Goal: Transaction & Acquisition: Download file/media

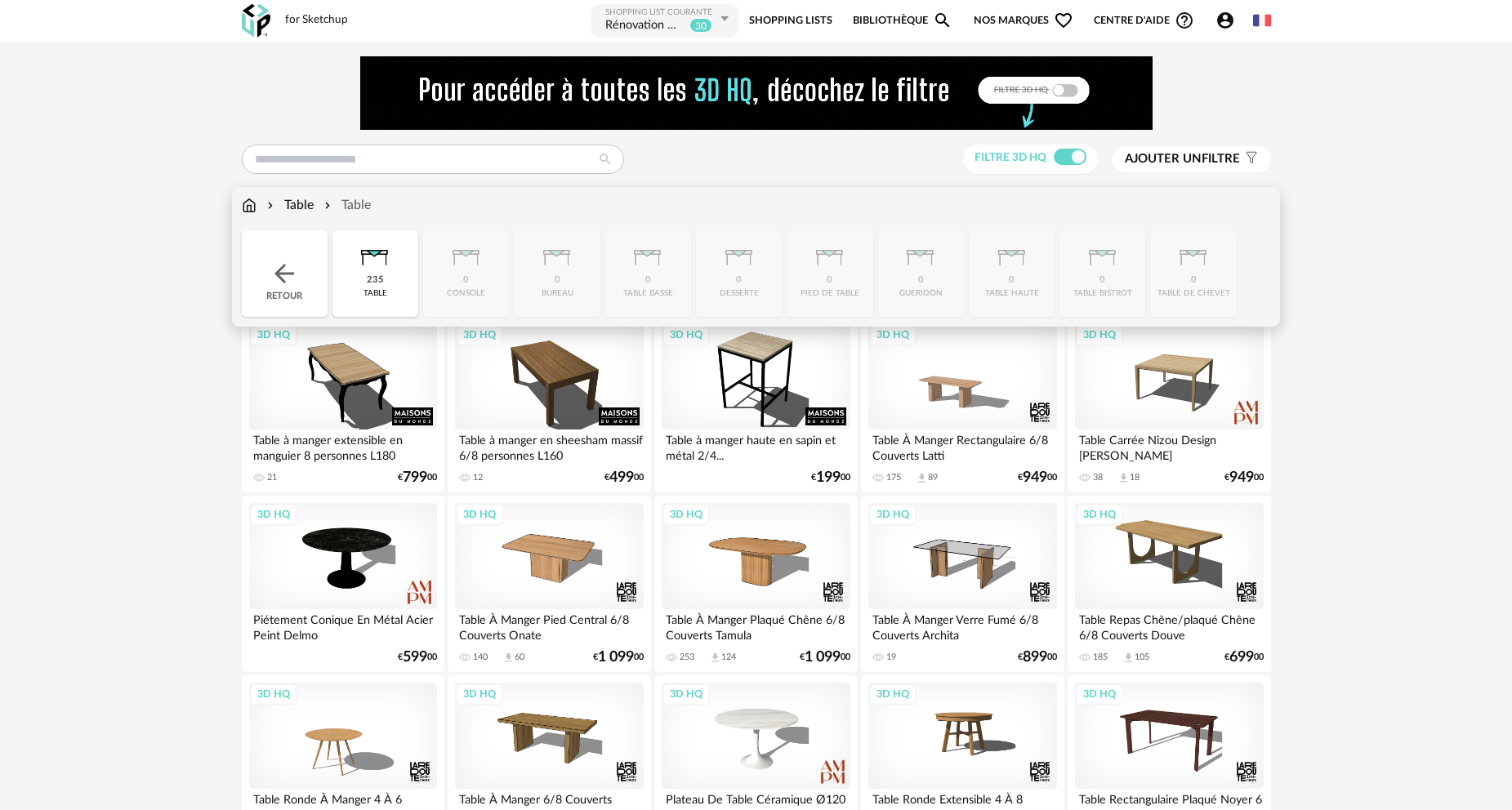
click at [282, 291] on div "Retour" at bounding box center [284, 273] width 86 height 86
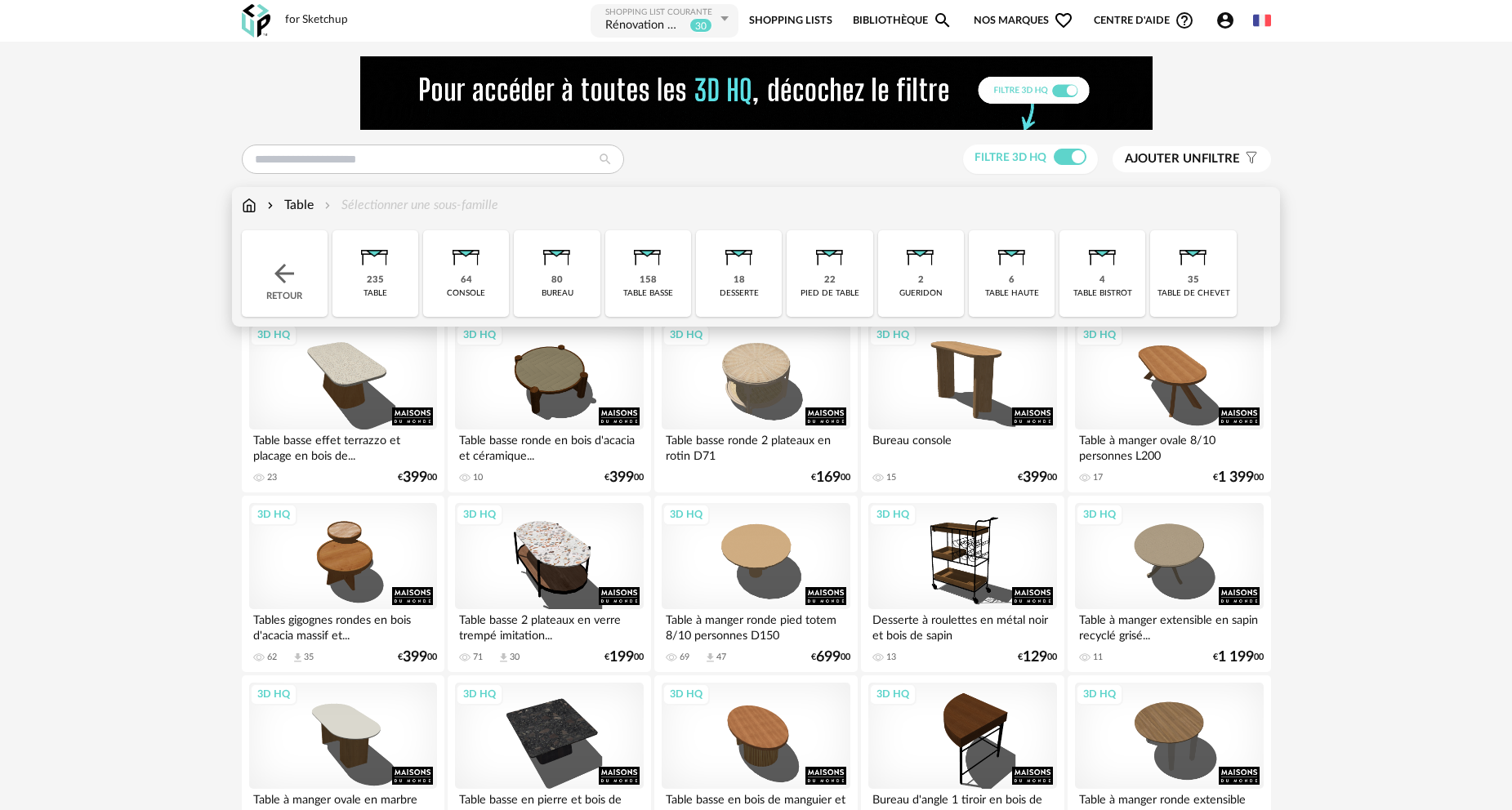
click at [254, 205] on img at bounding box center [249, 204] width 15 height 19
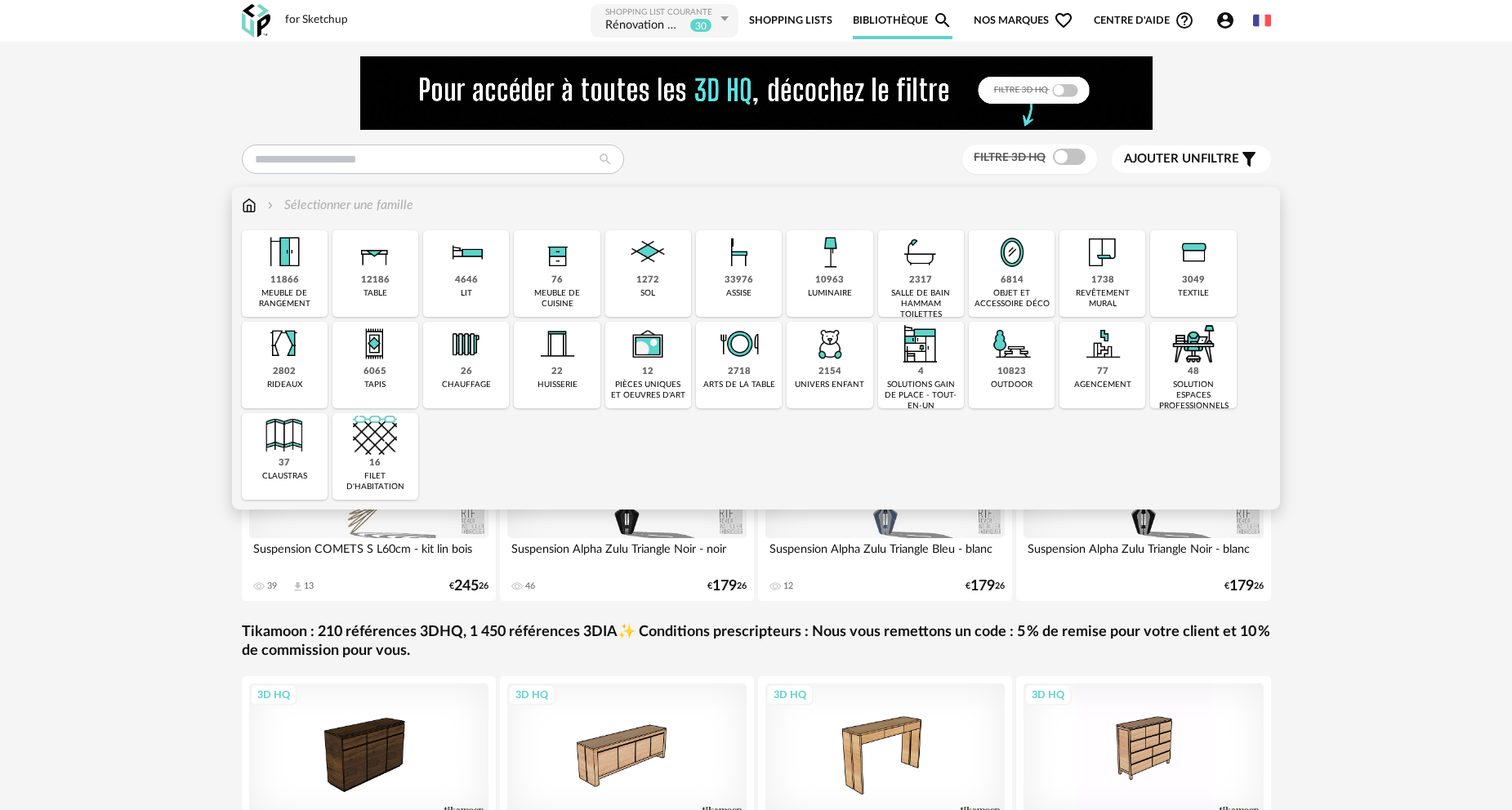
click at [667, 283] on div "1272 sol" at bounding box center [647, 273] width 86 height 86
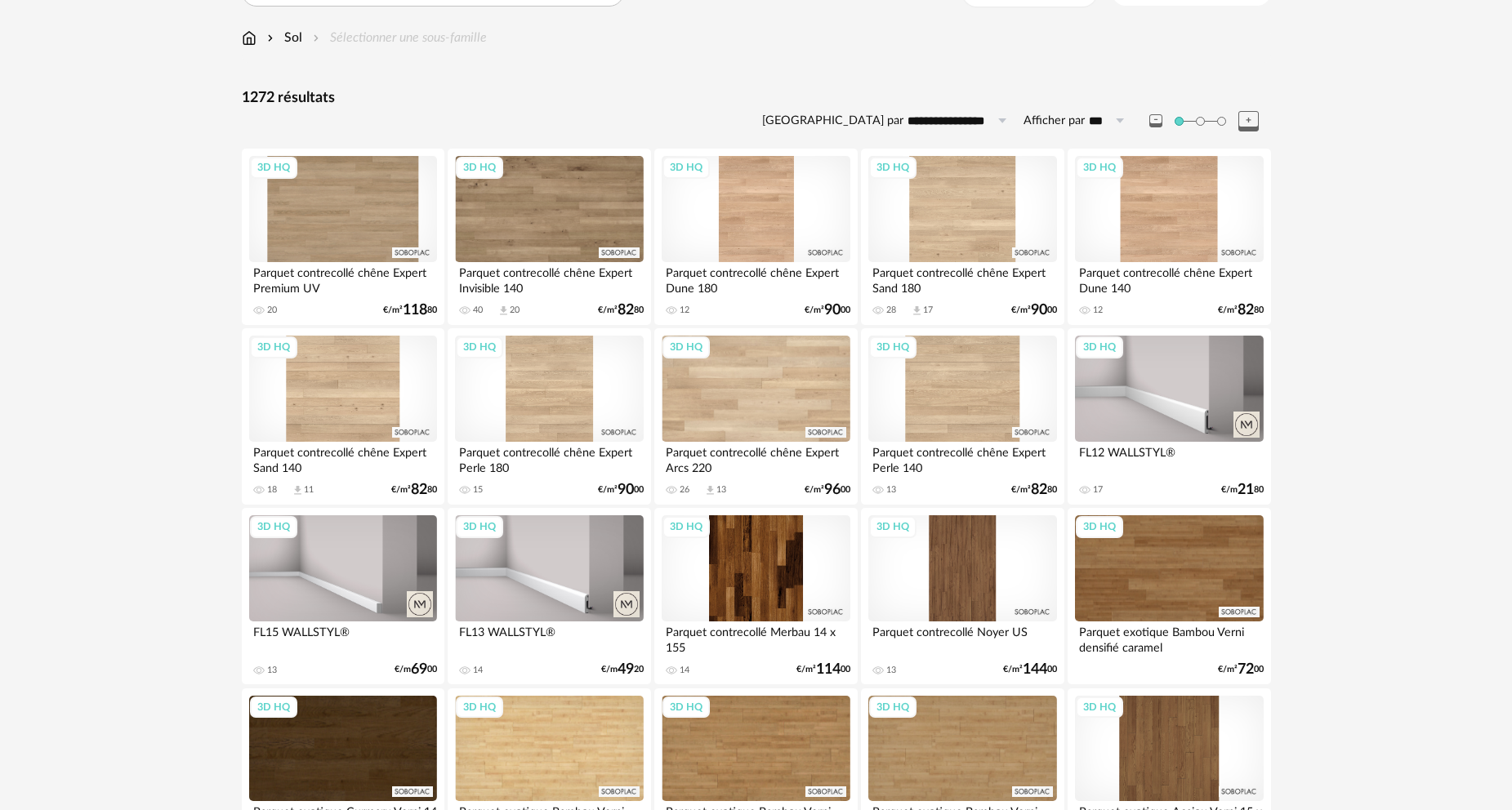
scroll to position [245, 0]
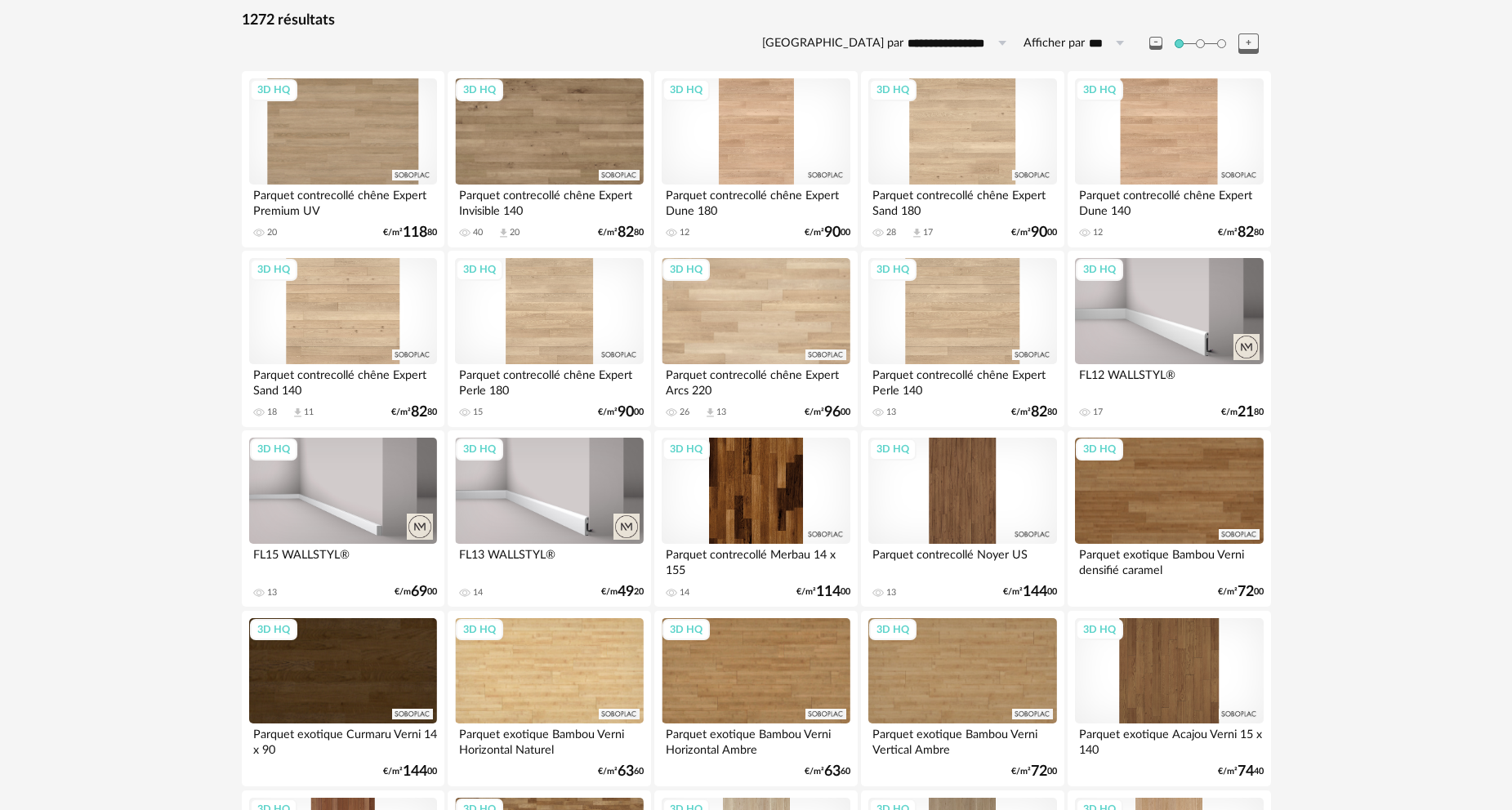
click at [1183, 319] on div "3D HQ" at bounding box center [1168, 311] width 188 height 106
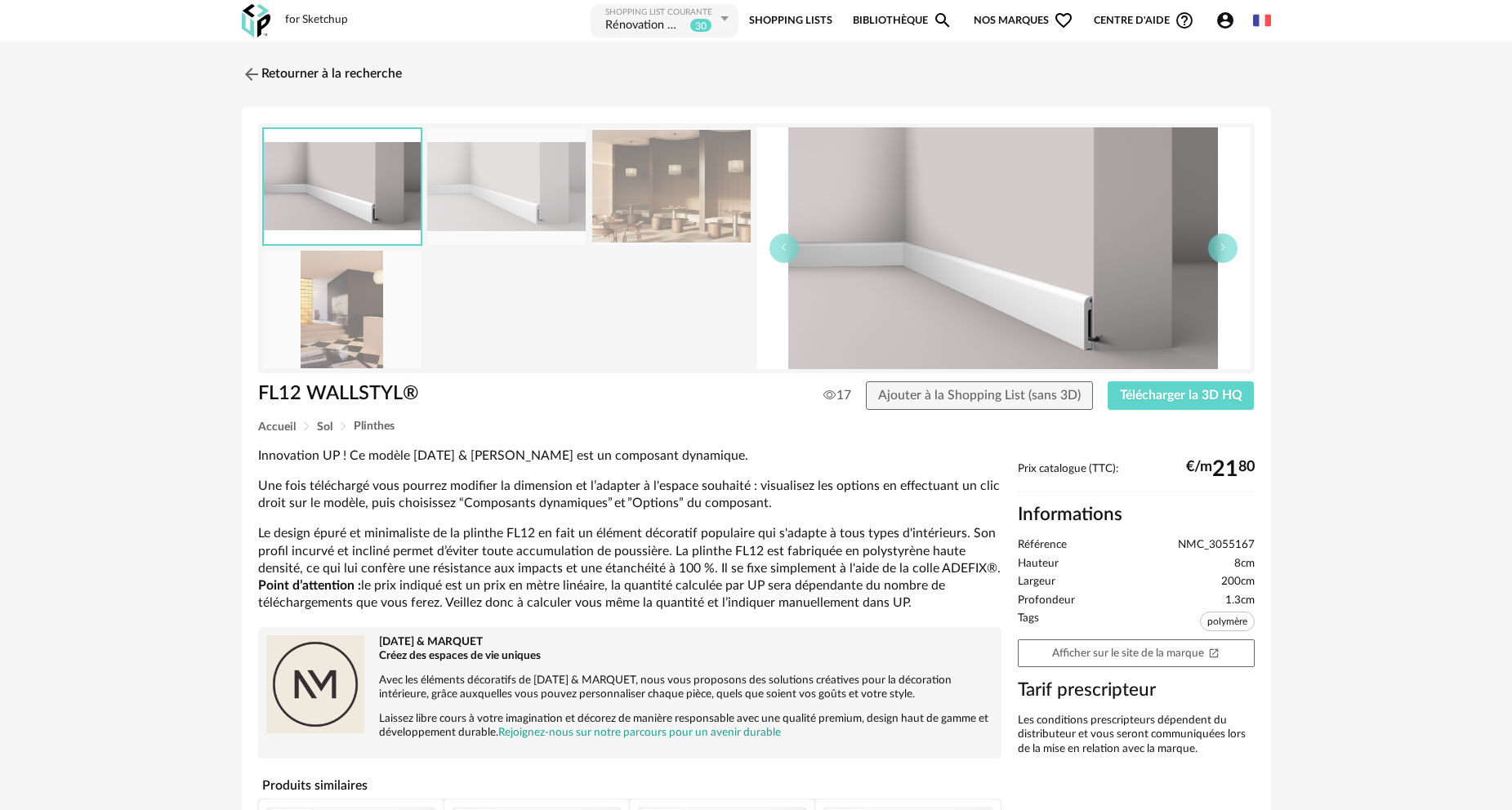
click at [547, 201] on img at bounding box center [506, 186] width 159 height 116
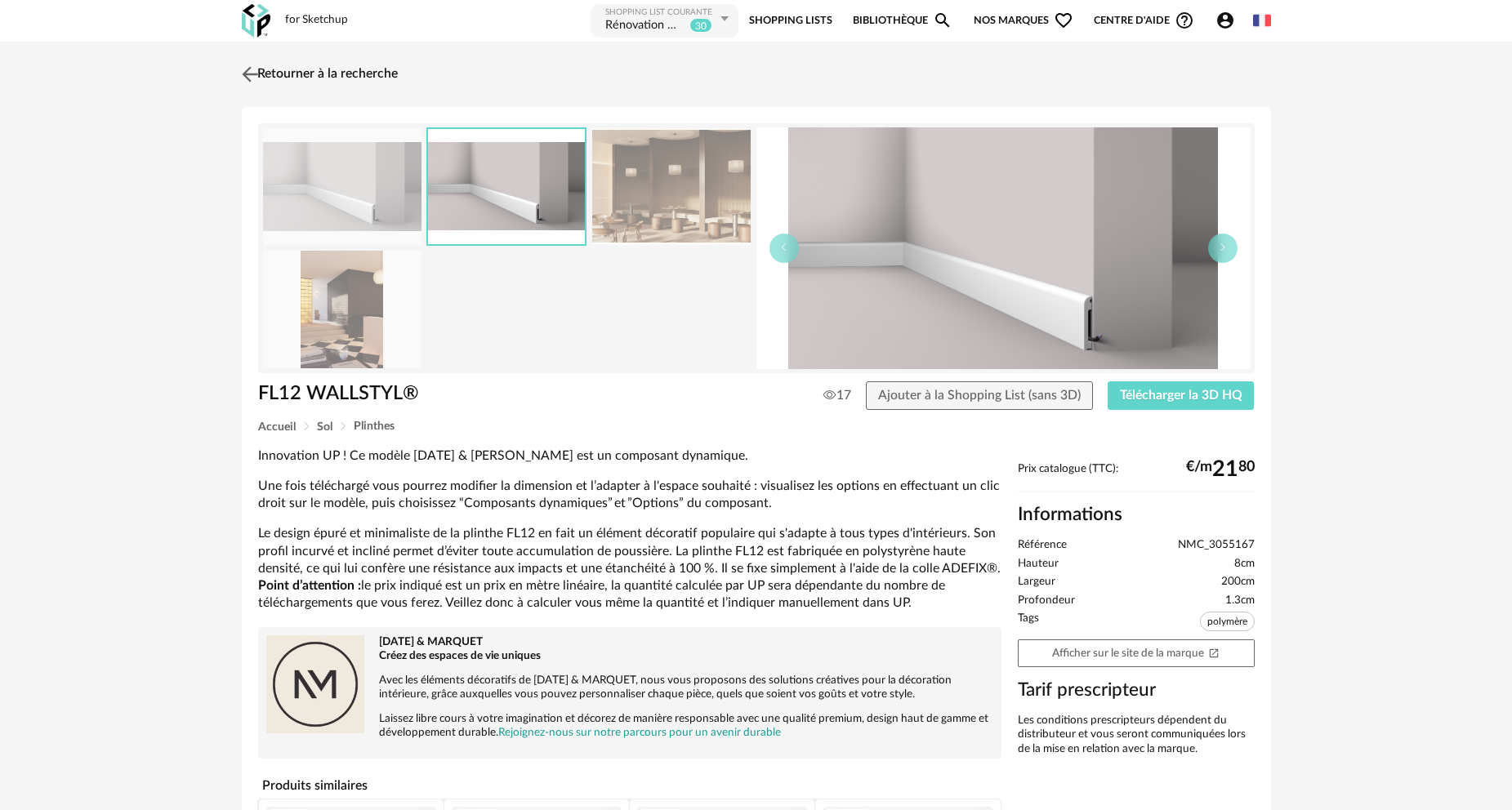
click at [297, 75] on link "Retourner à la recherche" at bounding box center [318, 74] width 160 height 36
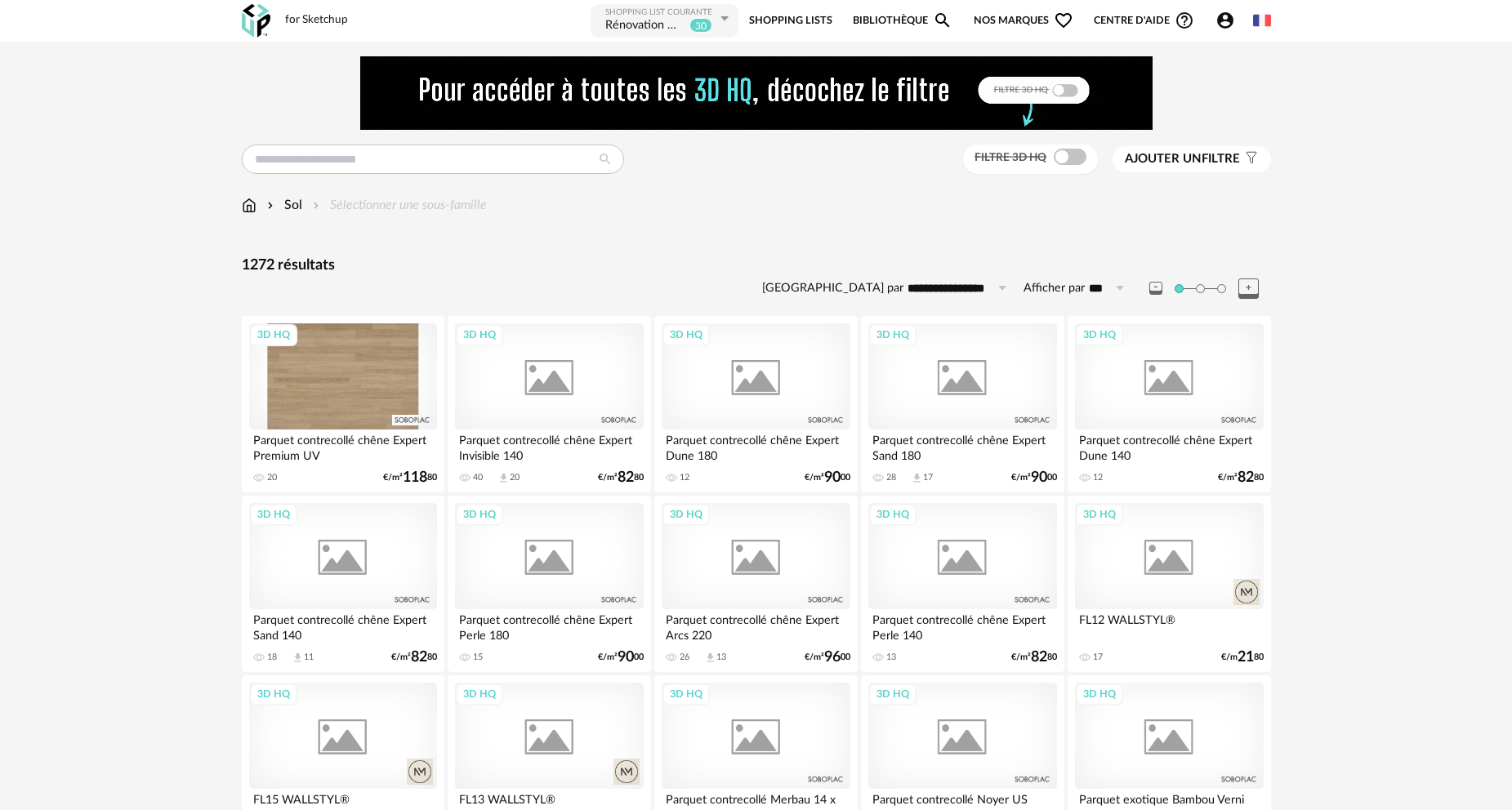
scroll to position [299, 0]
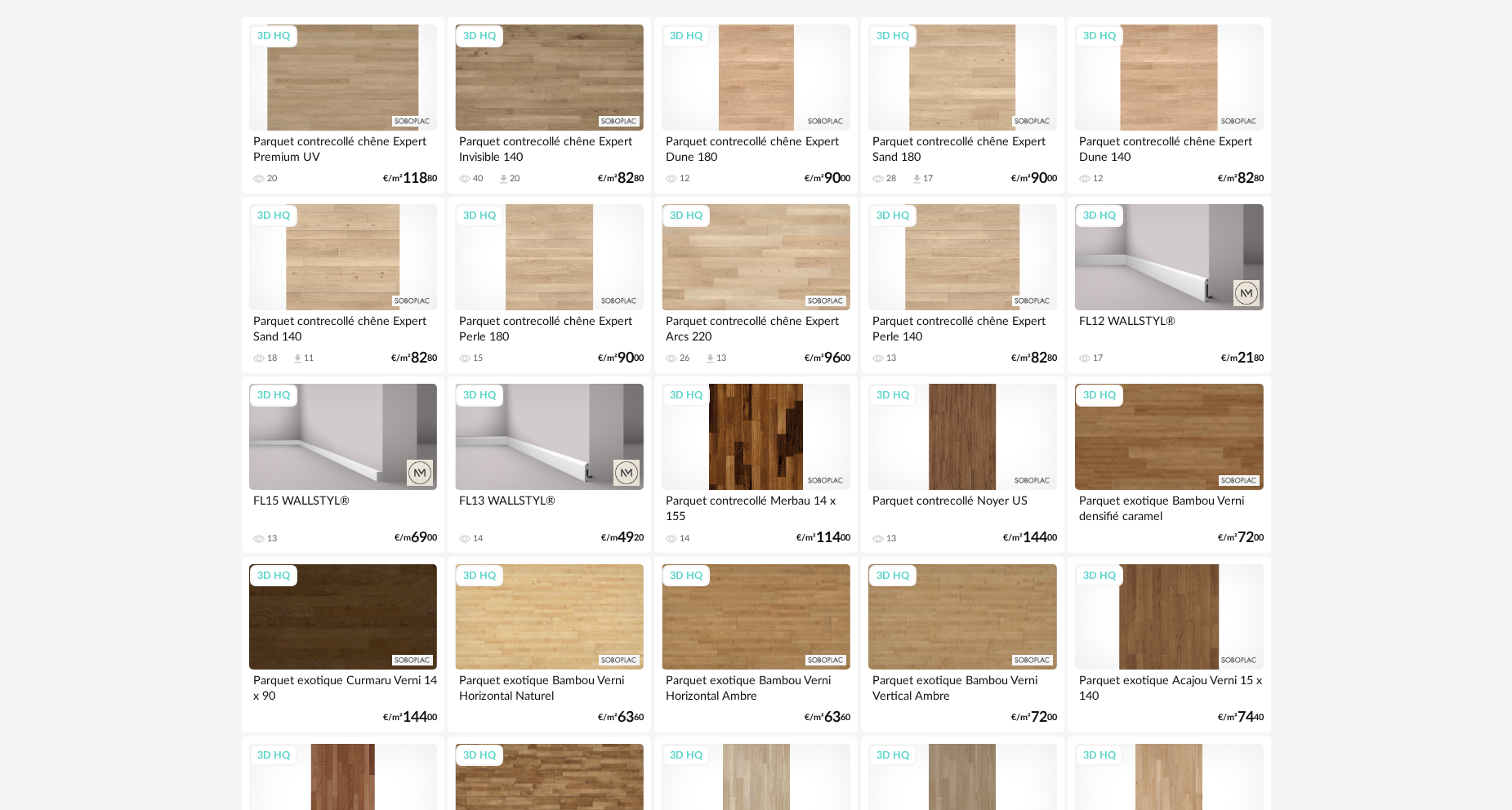
click at [1215, 255] on div "3D HQ" at bounding box center [1168, 257] width 188 height 106
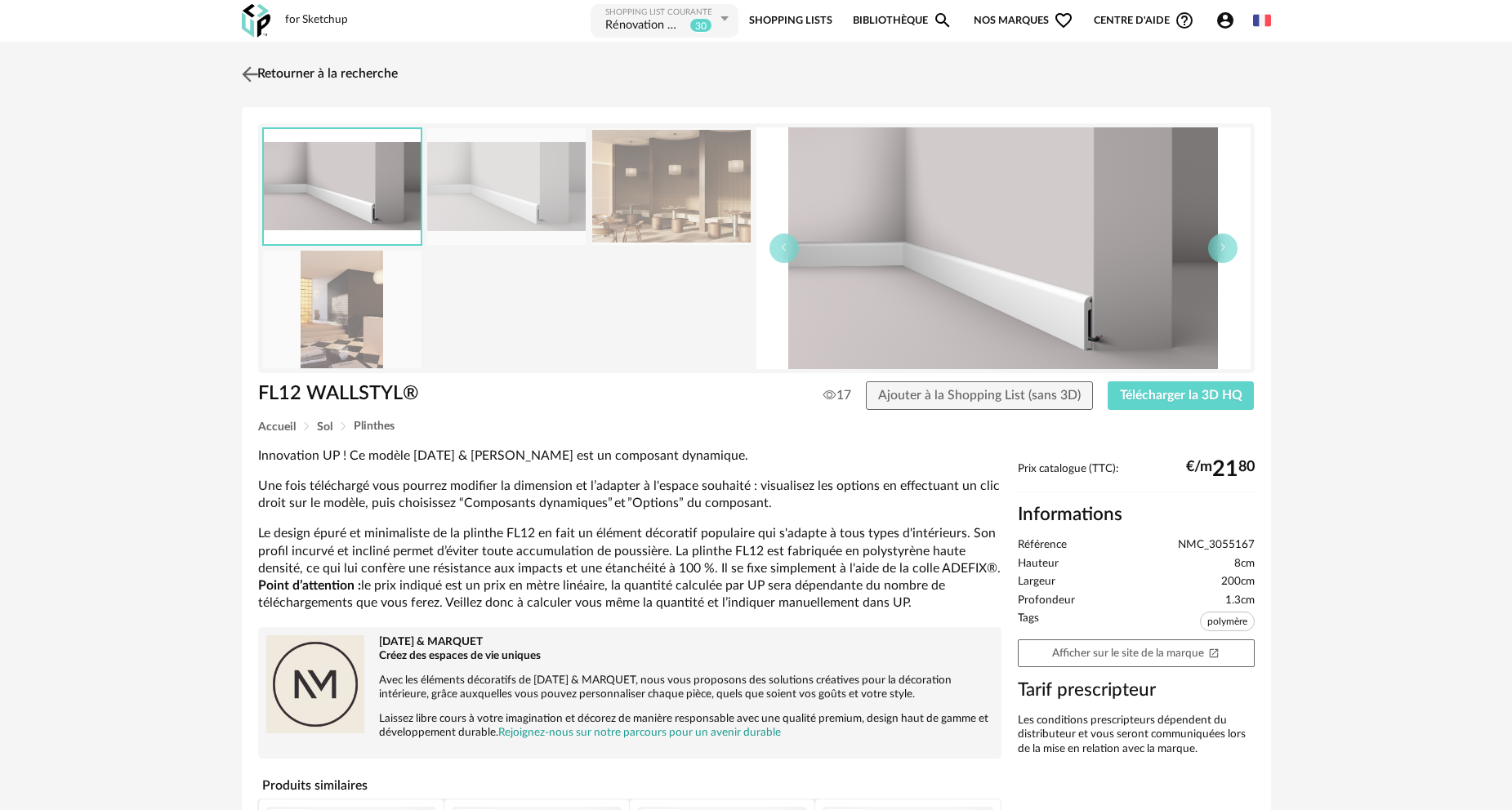
click at [265, 72] on link "Retourner à la recherche" at bounding box center [318, 74] width 160 height 36
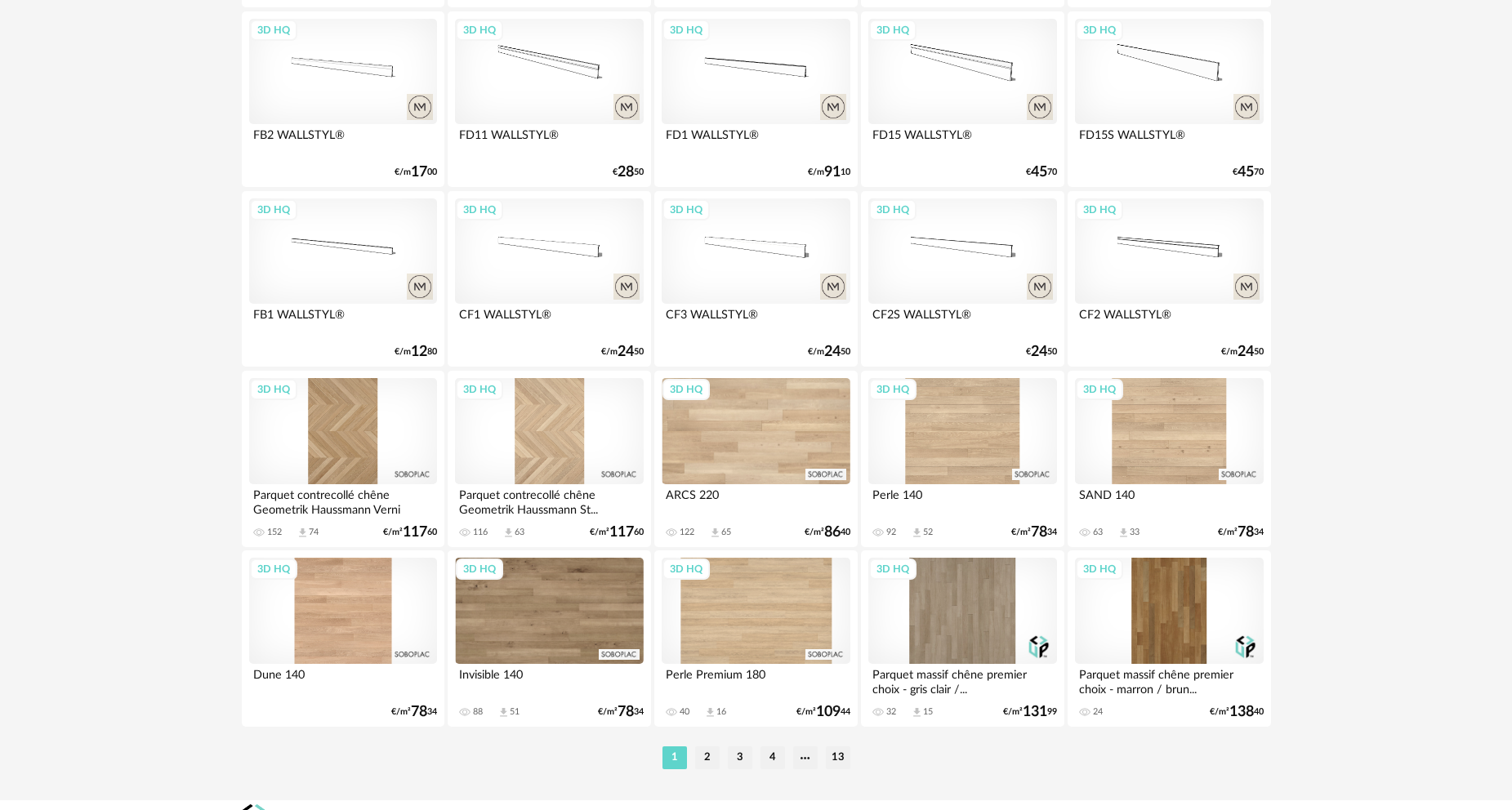
scroll to position [3207, 0]
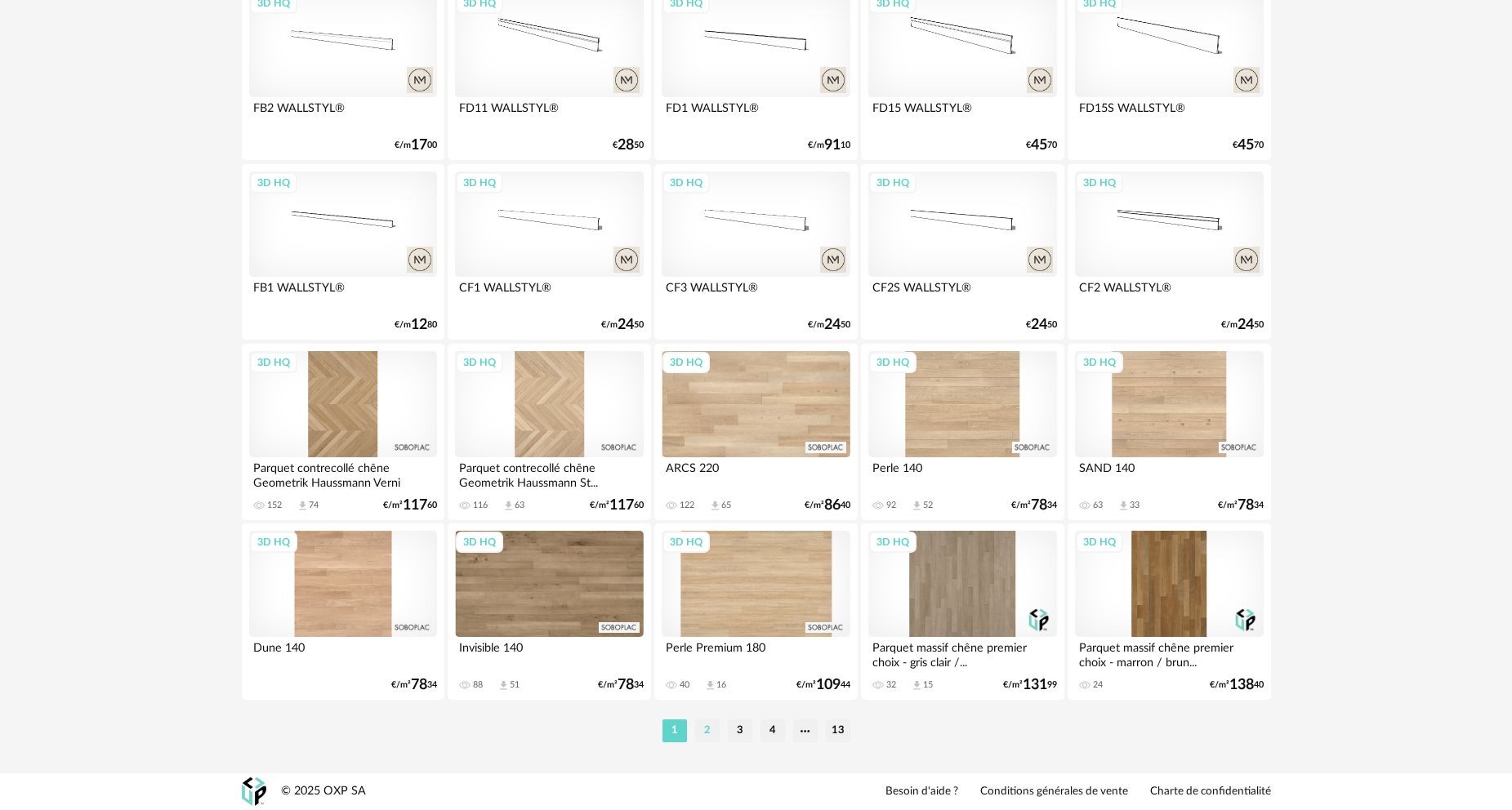
click at [705, 732] on li "2" at bounding box center [707, 731] width 25 height 23
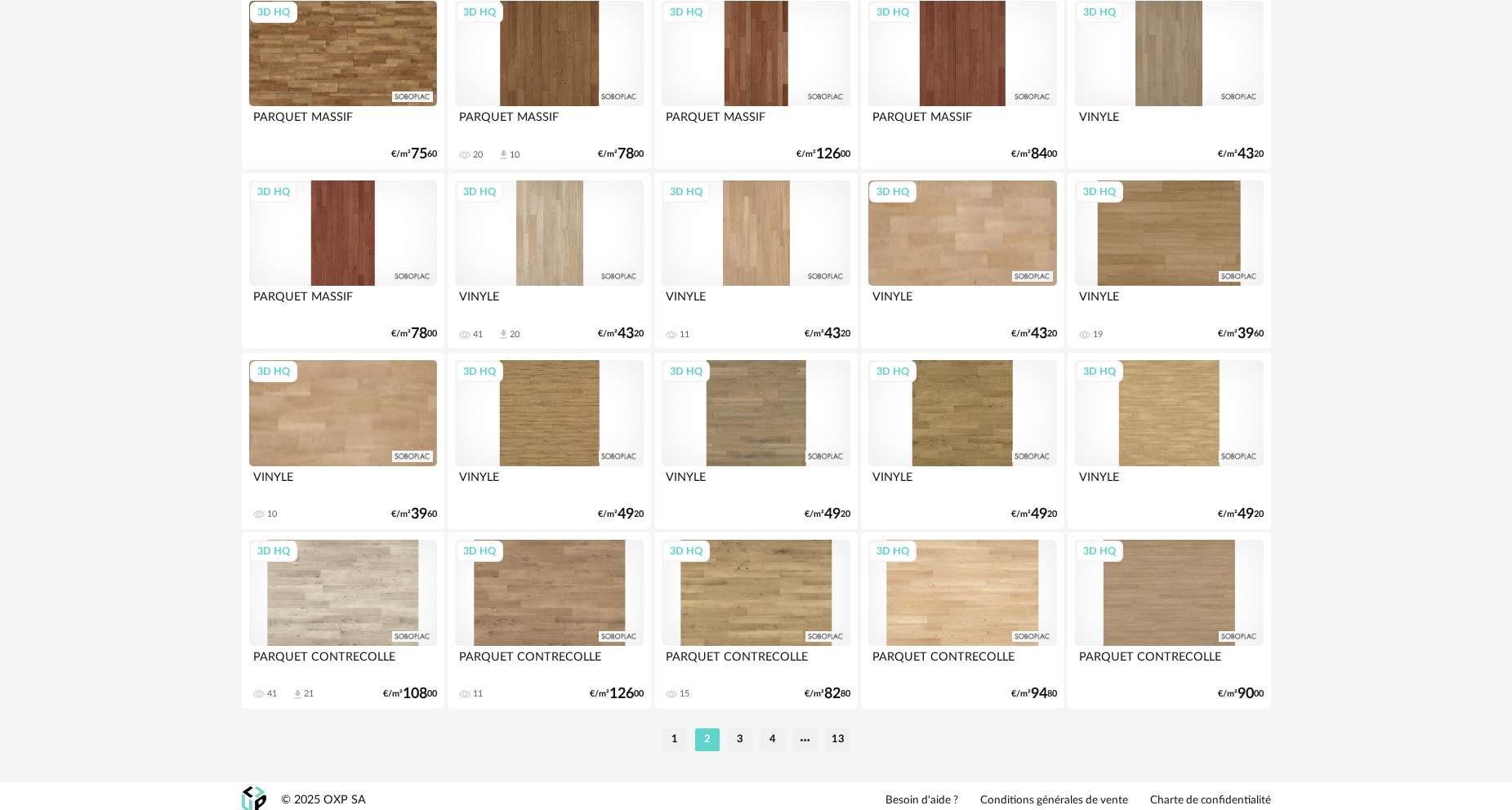
scroll to position [3207, 0]
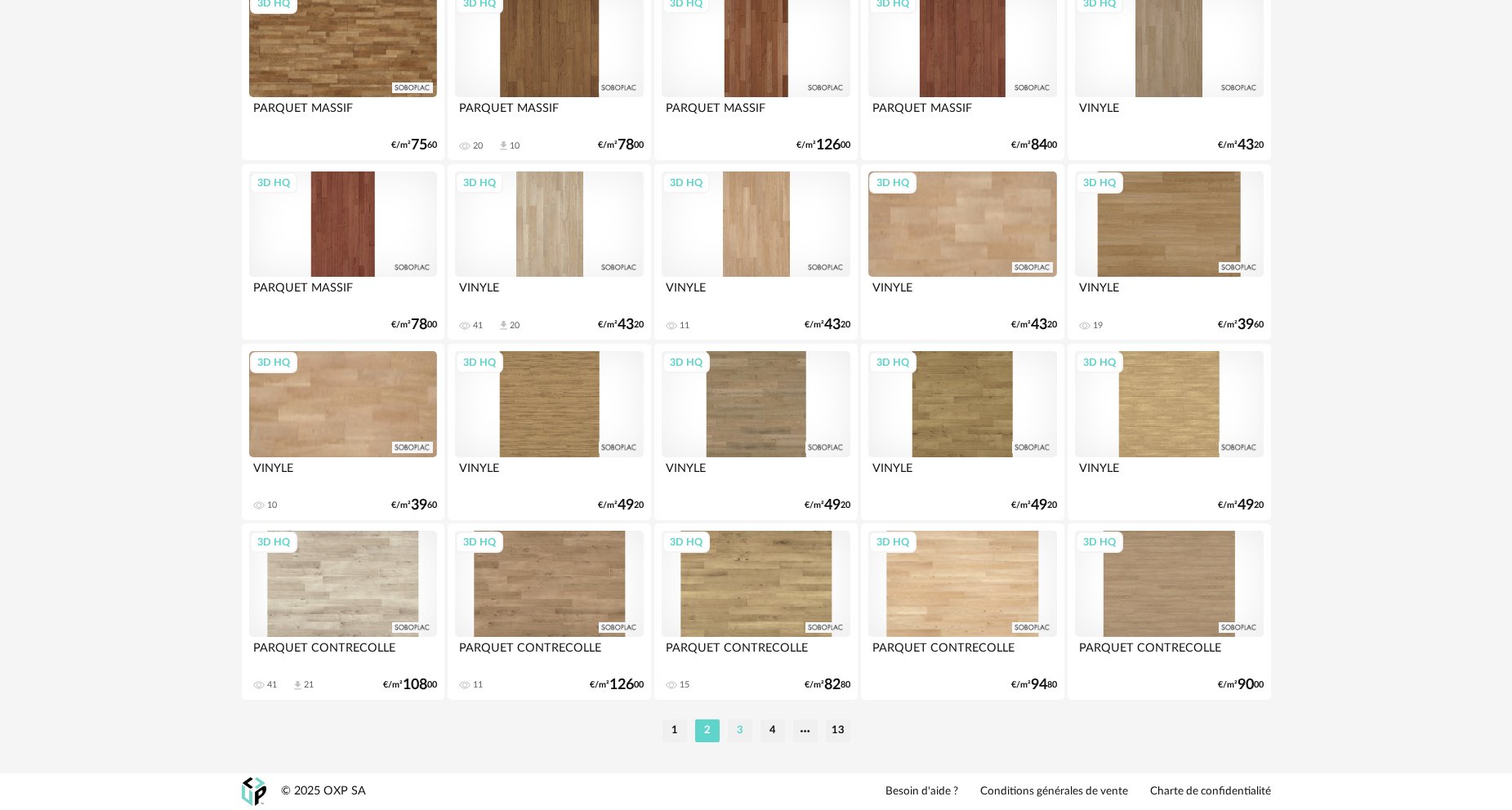
click at [739, 730] on li "3" at bounding box center [740, 731] width 25 height 23
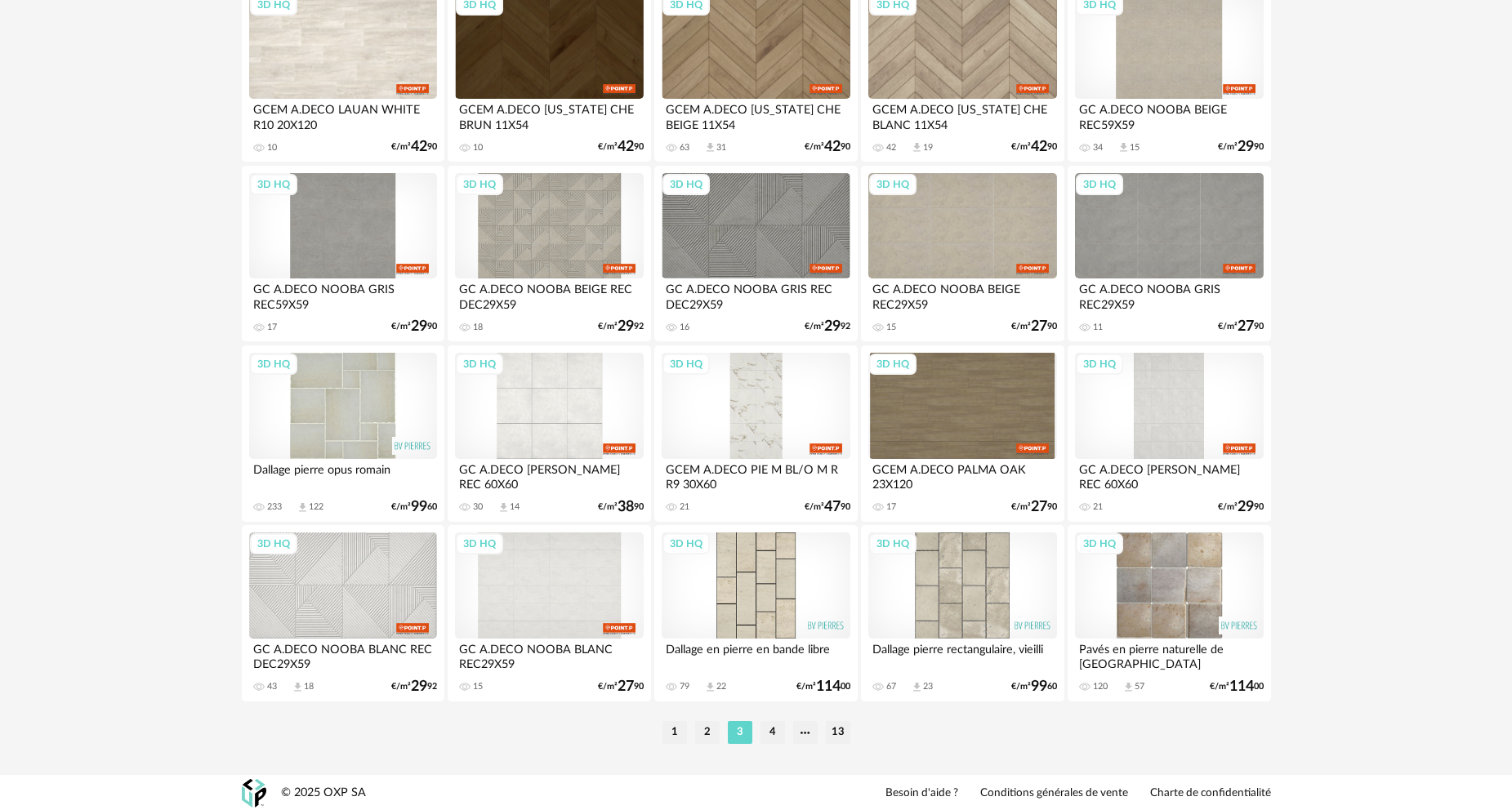
scroll to position [3207, 0]
click at [771, 727] on li "4" at bounding box center [772, 731] width 25 height 23
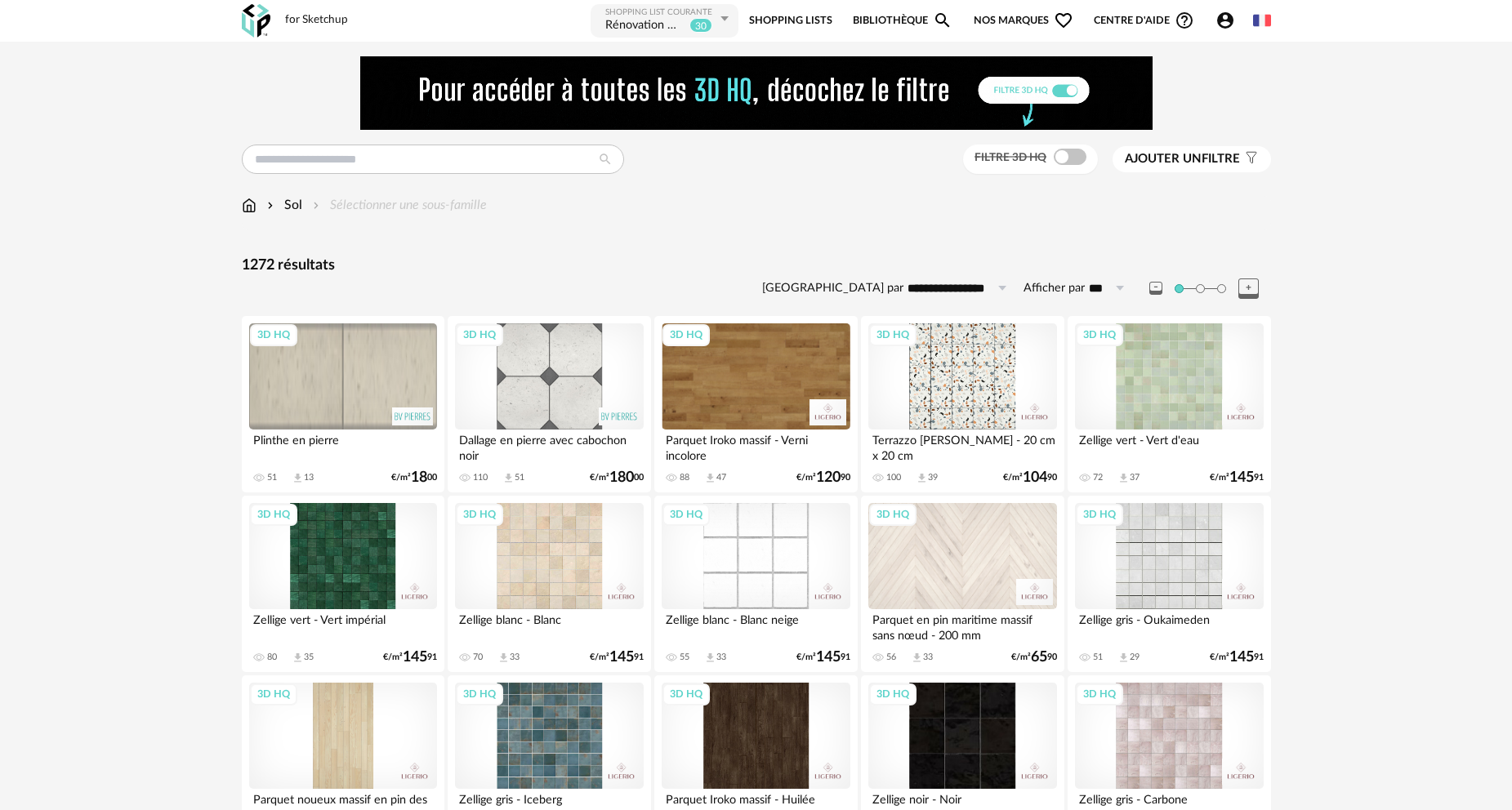
click at [560, 372] on div "3D HQ" at bounding box center [548, 376] width 188 height 106
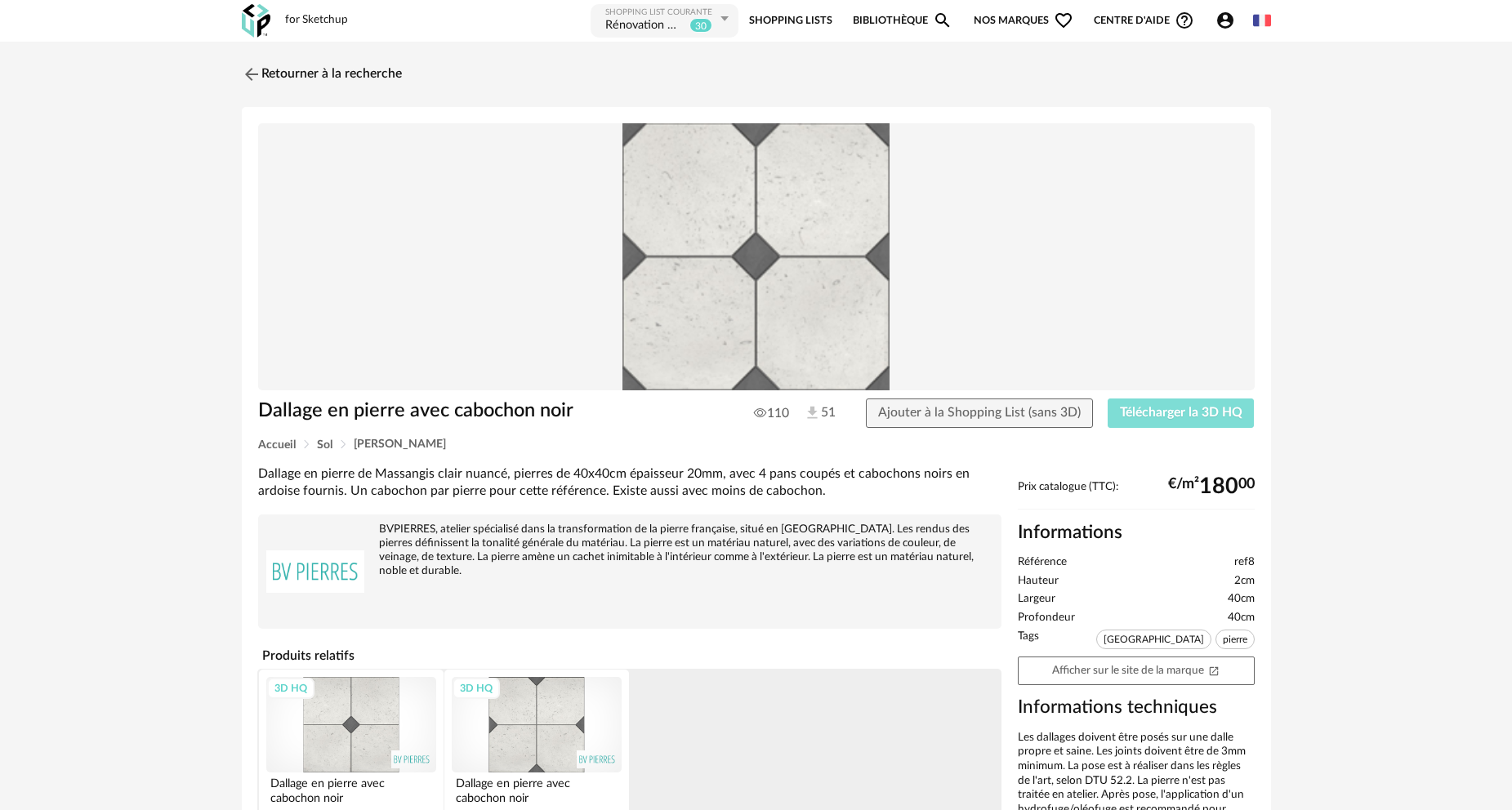
click at [1191, 414] on span "Télécharger la 3D HQ" at bounding box center [1181, 412] width 123 height 13
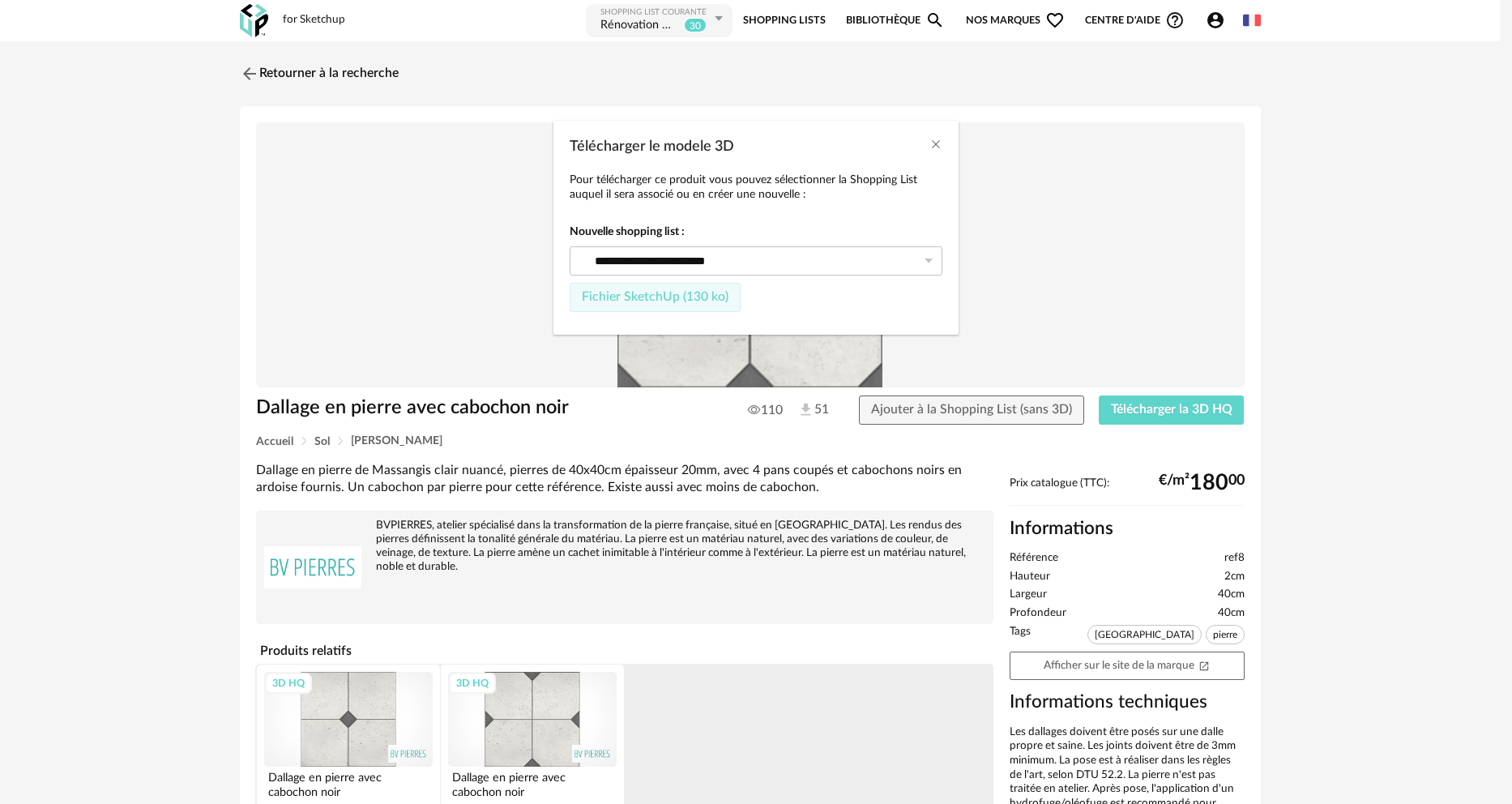
click at [651, 298] on span "Fichier SketchUp (130 ko)" at bounding box center [655, 297] width 147 height 13
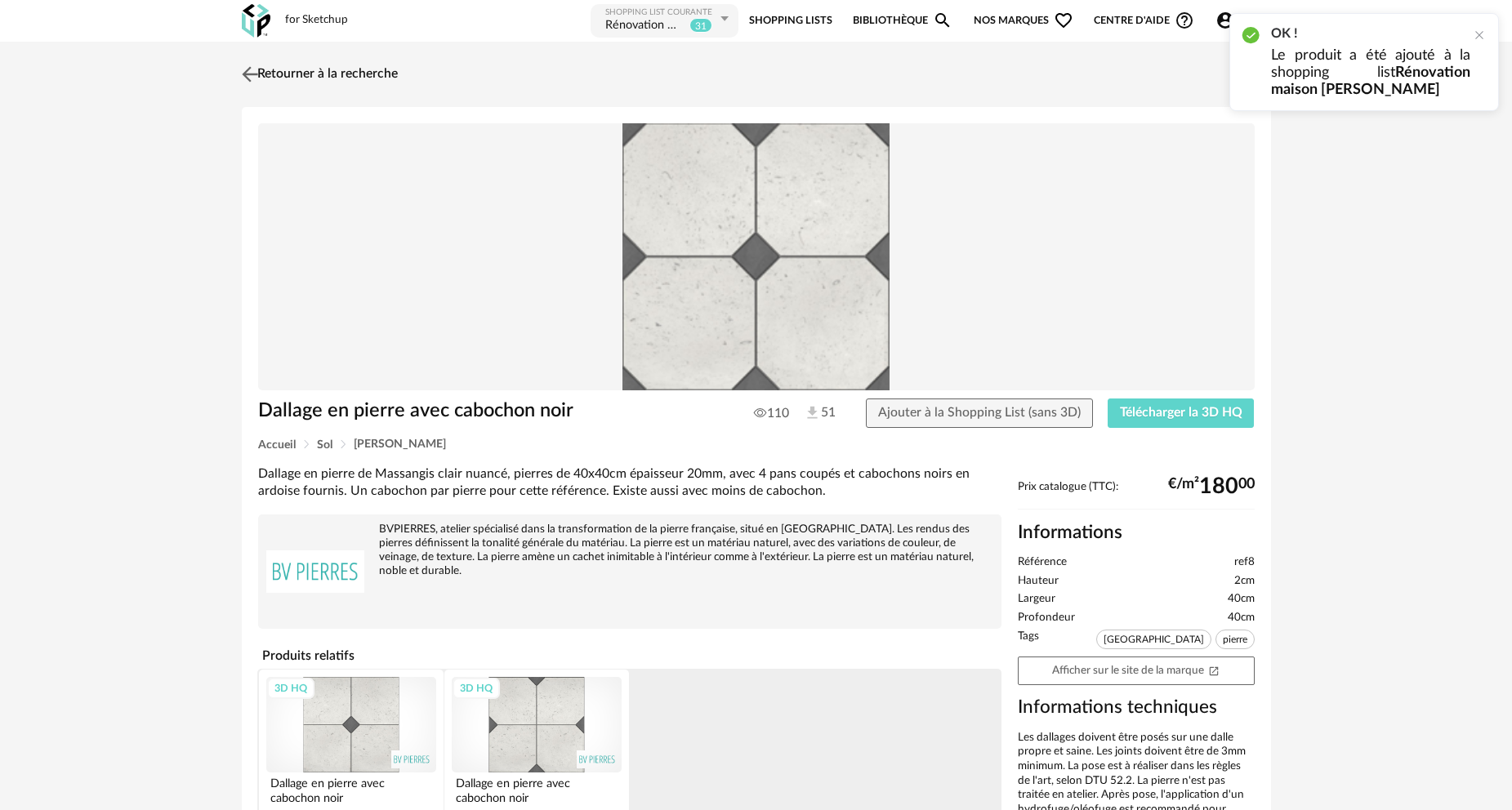
click at [315, 72] on link "Retourner à la recherche" at bounding box center [318, 74] width 160 height 36
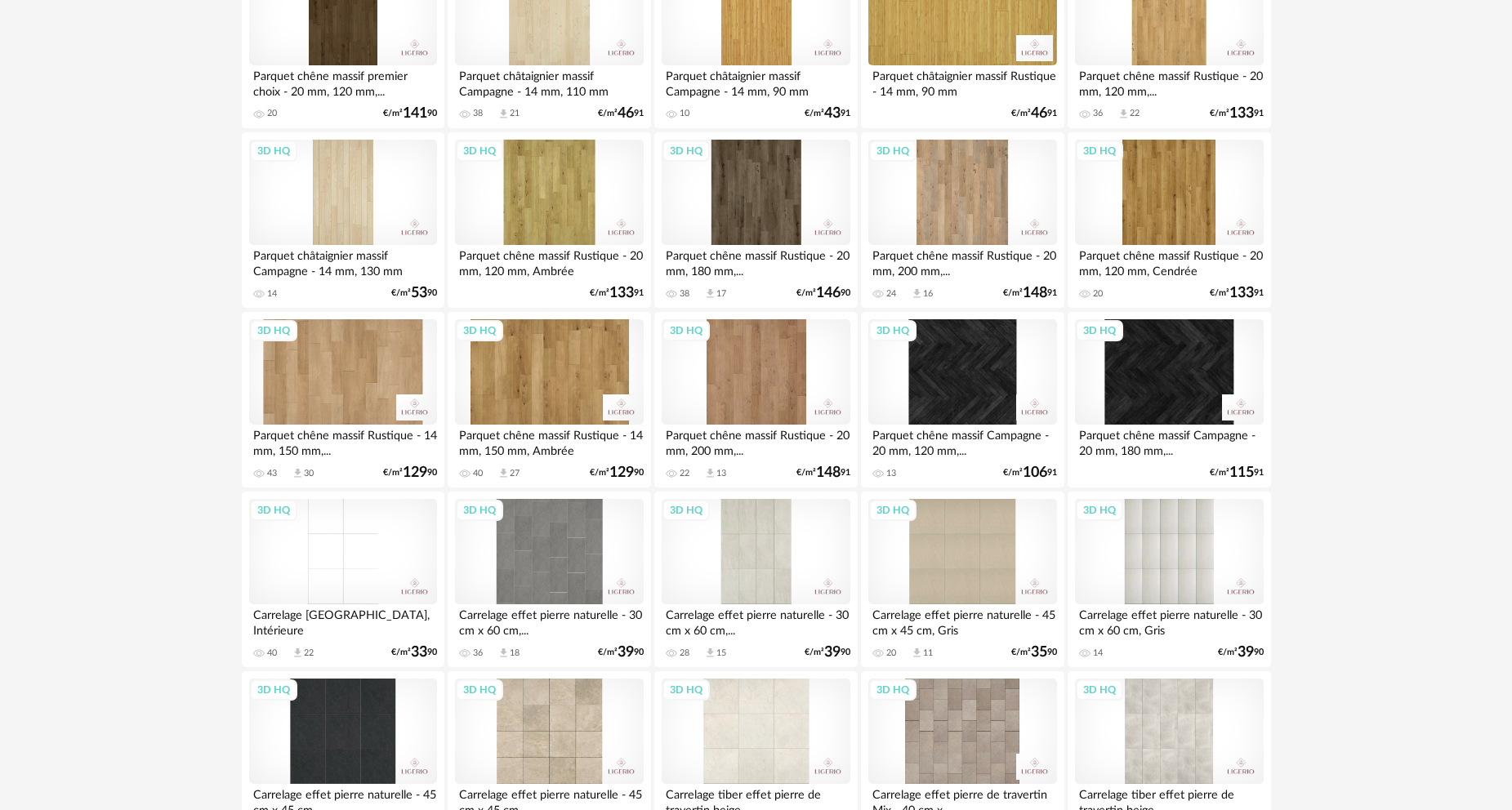
scroll to position [2530, 0]
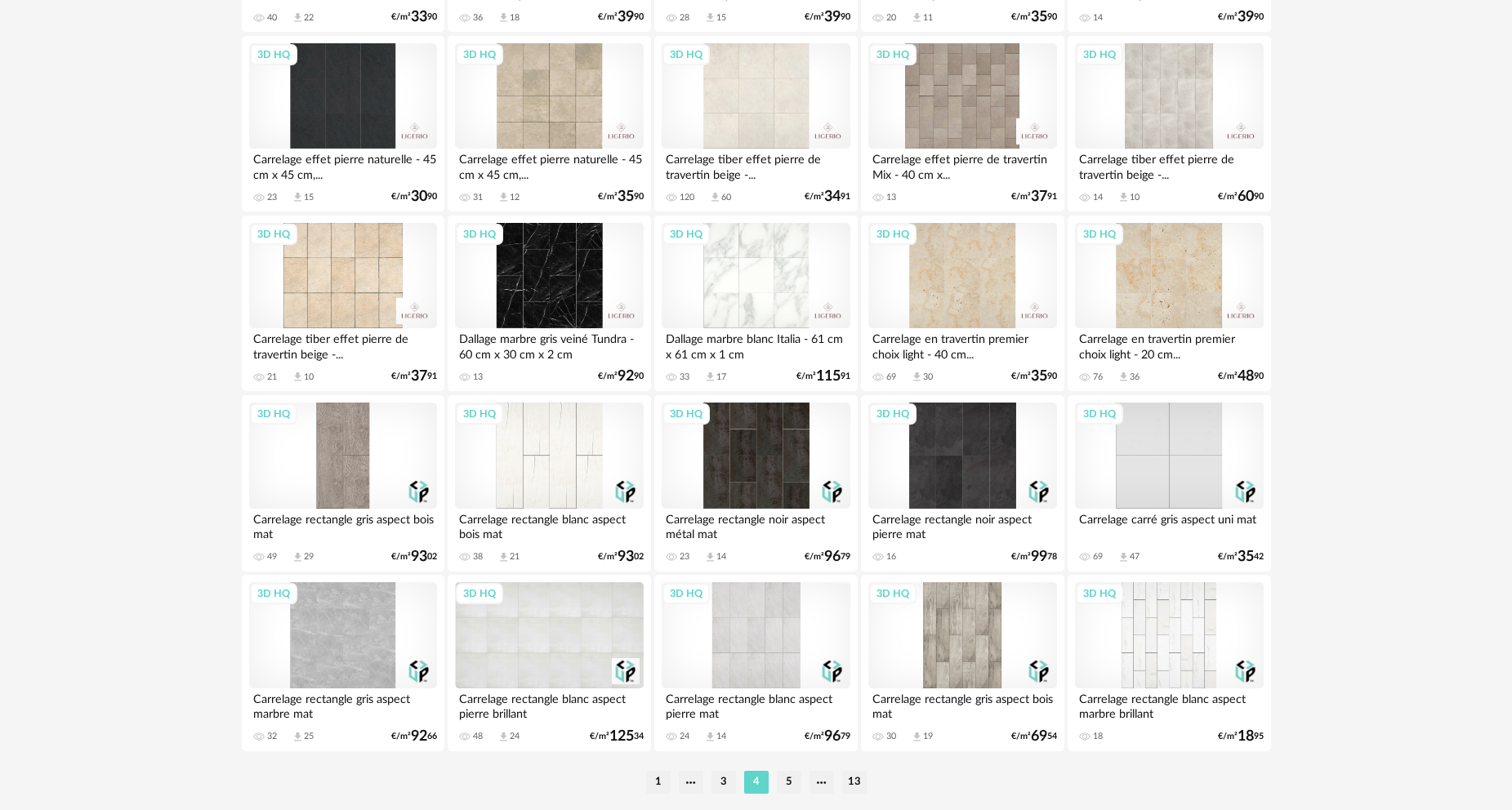
scroll to position [3207, 0]
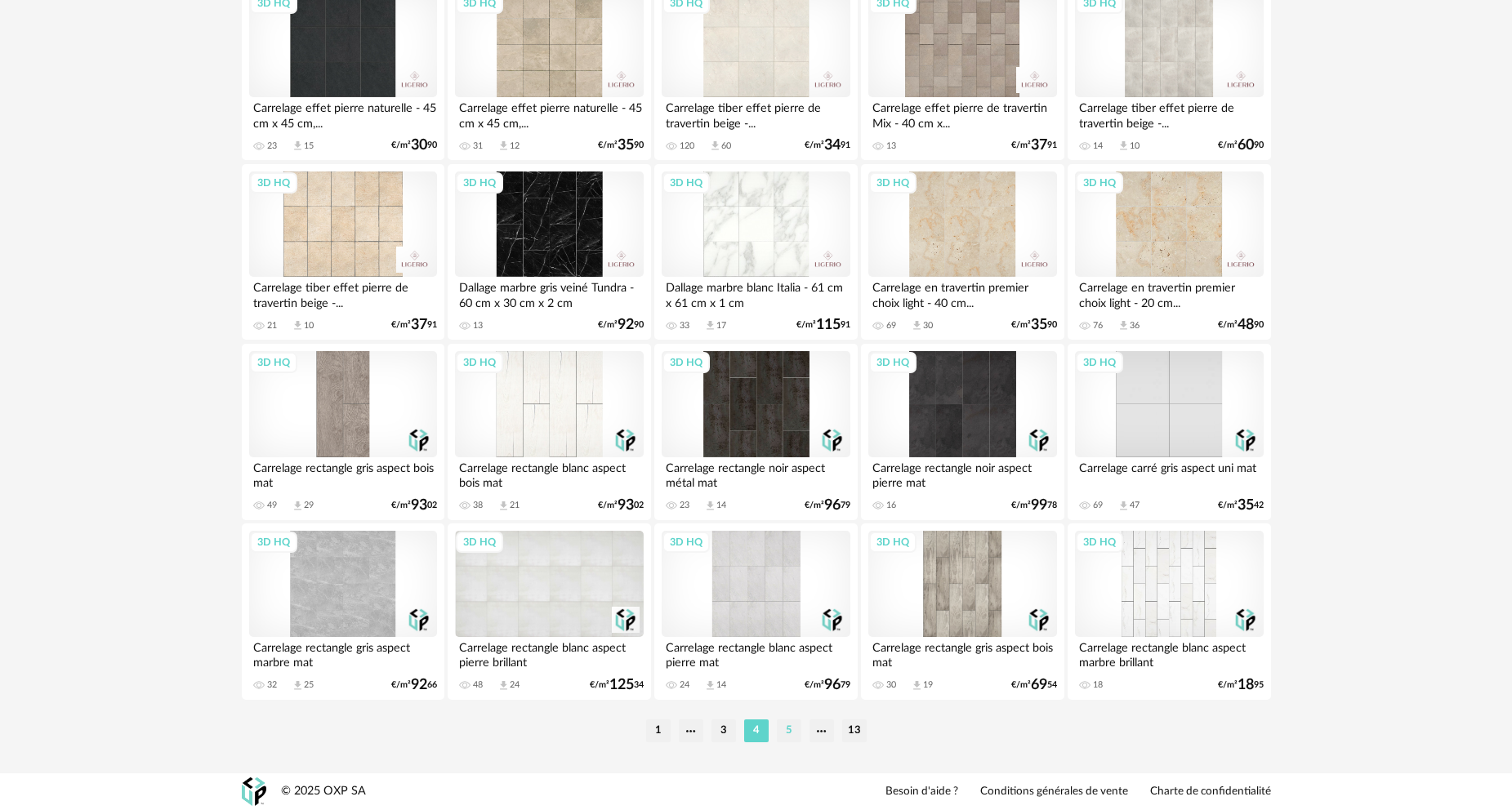
click at [787, 729] on li "5" at bounding box center [789, 731] width 25 height 23
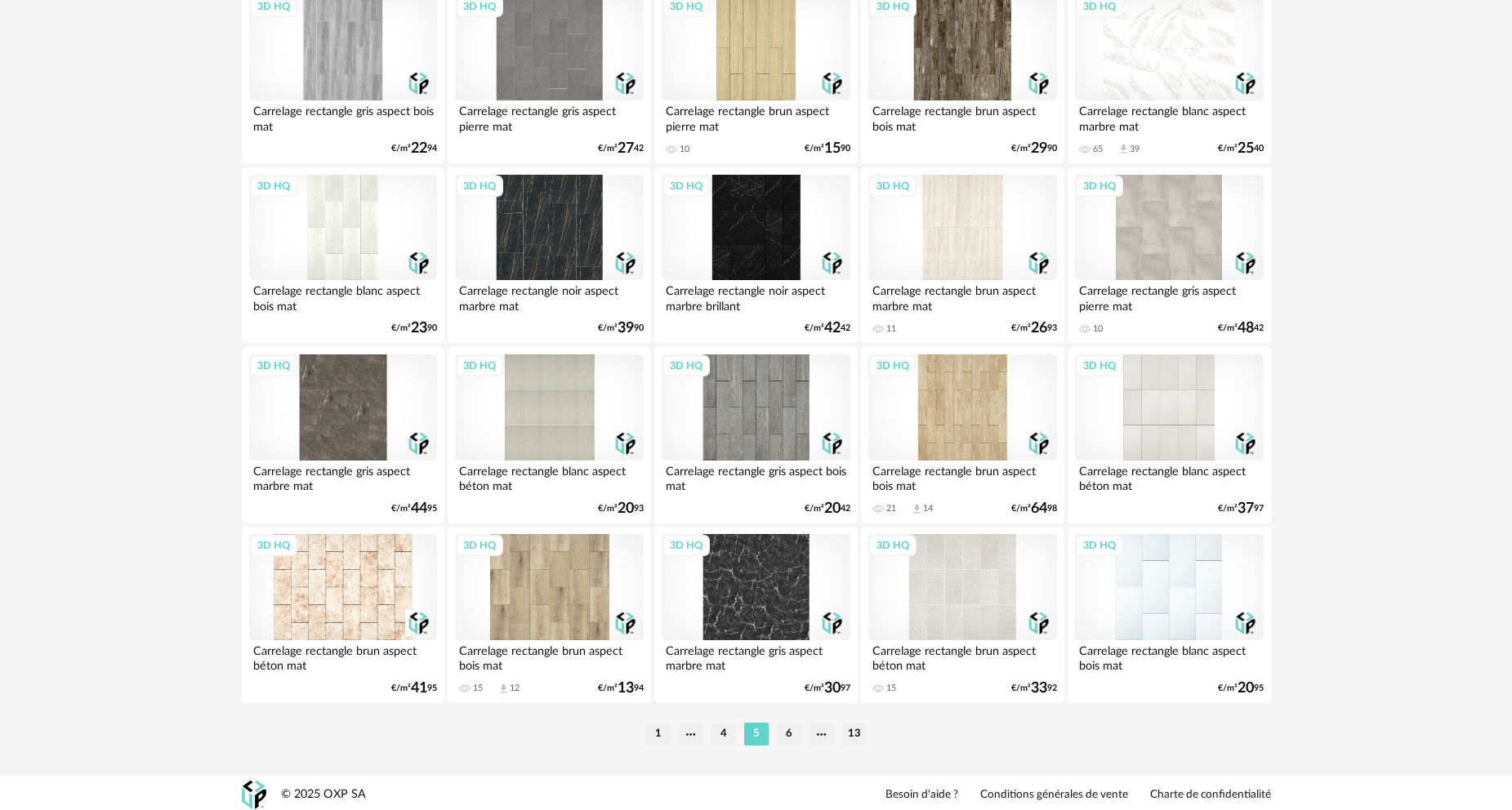
scroll to position [3207, 0]
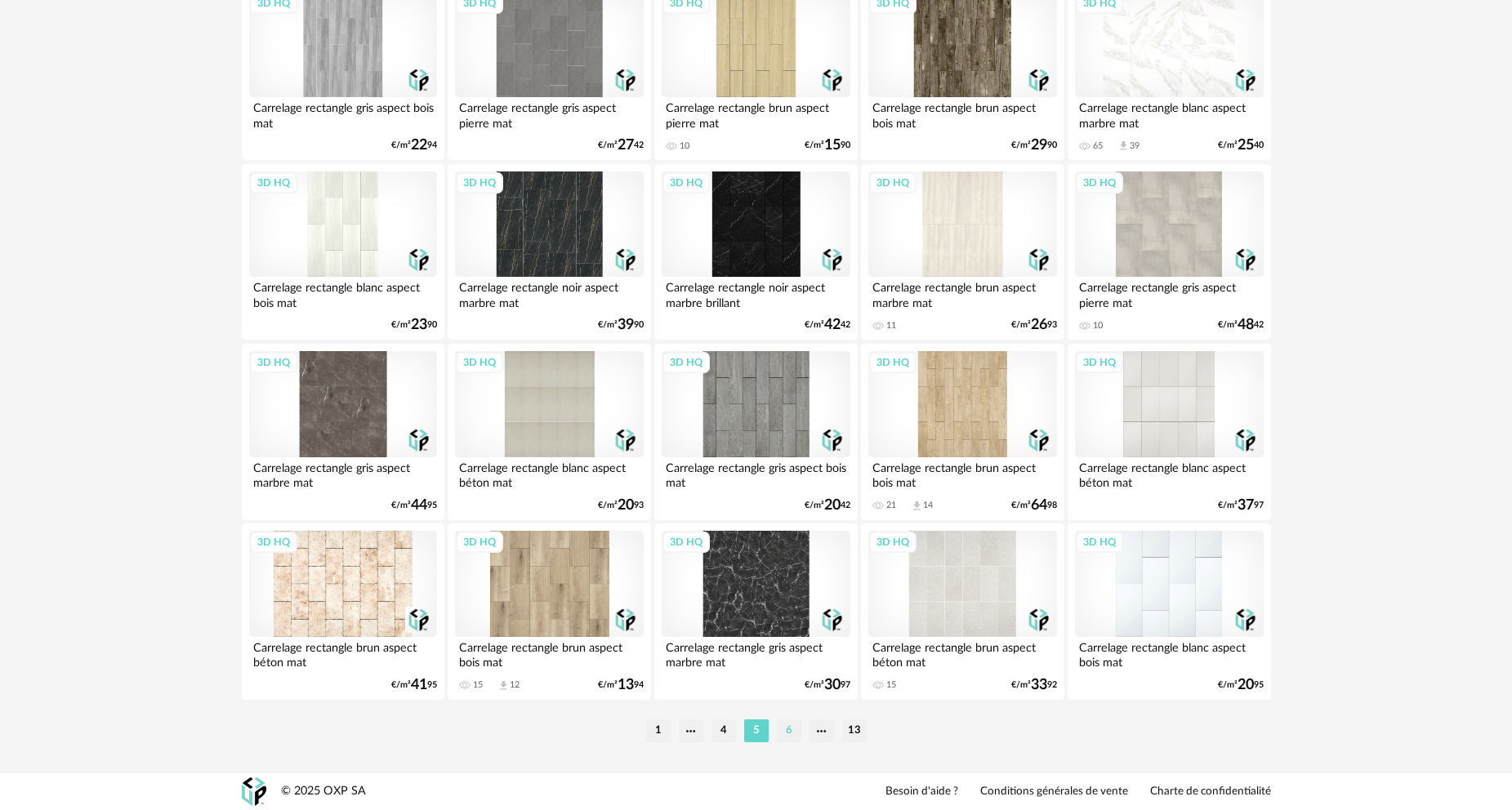
click at [787, 734] on li "6" at bounding box center [789, 731] width 25 height 23
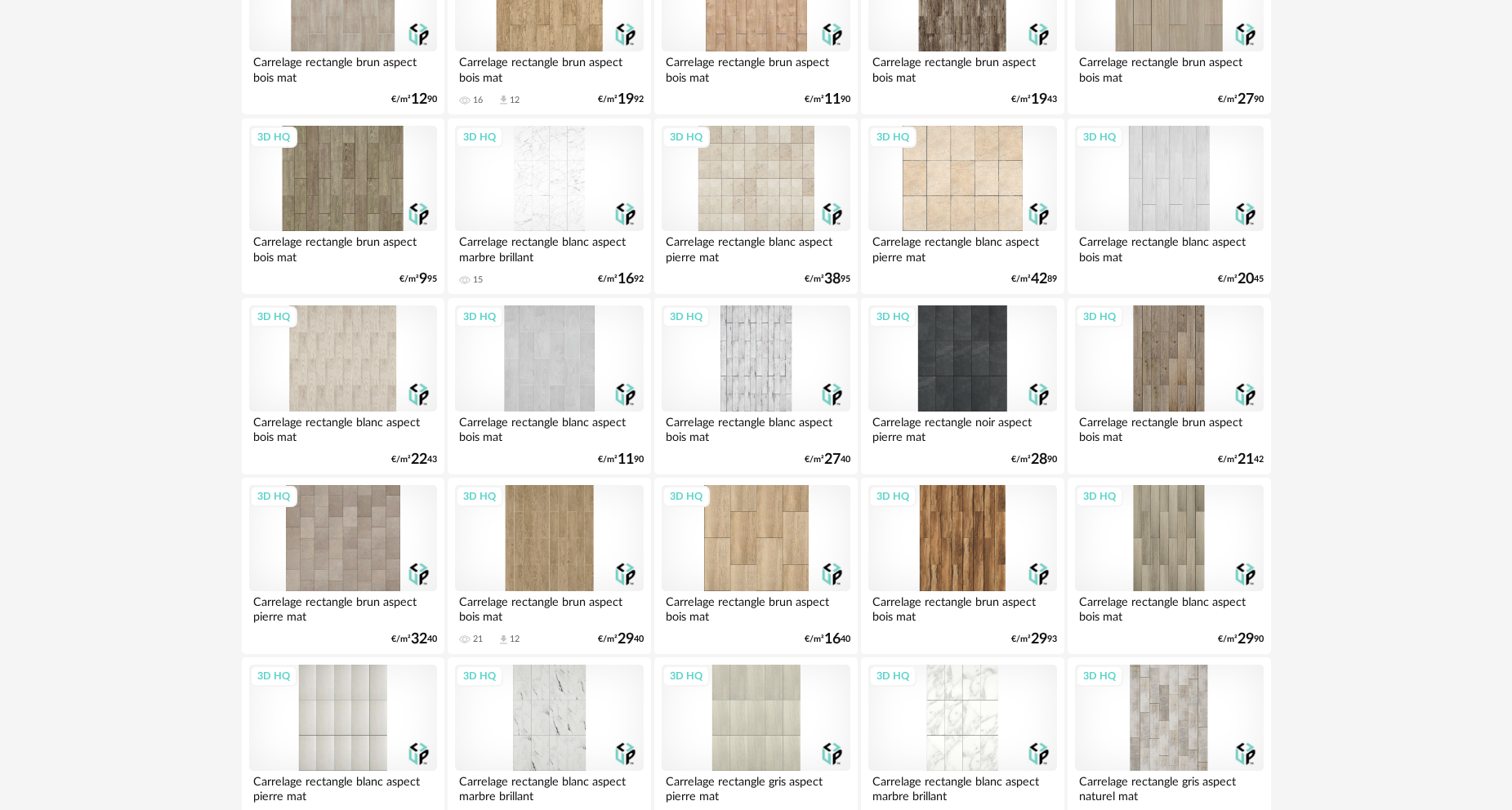
scroll to position [1388, 0]
